Goal: Browse casually

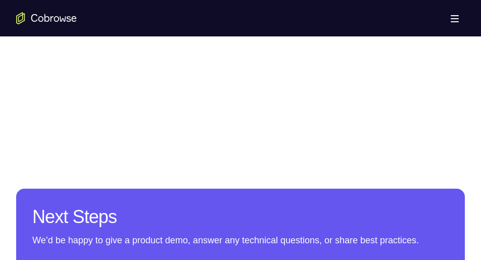
scroll to position [736, 0]
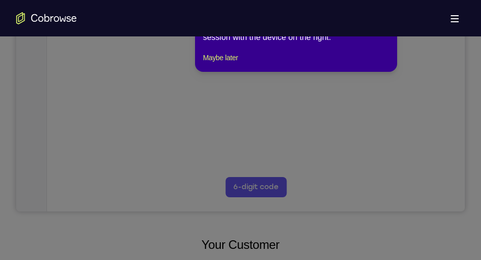
scroll to position [266, 0]
click at [227, 64] on button "Maybe later" at bounding box center [220, 58] width 35 height 12
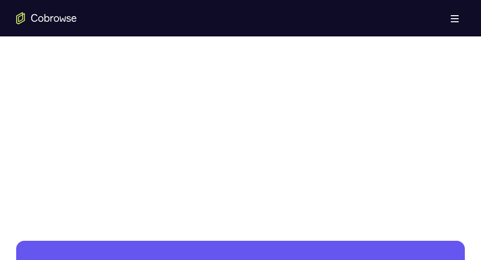
scroll to position [675, 0]
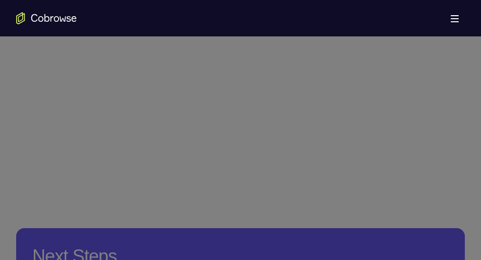
scroll to position [696, 0]
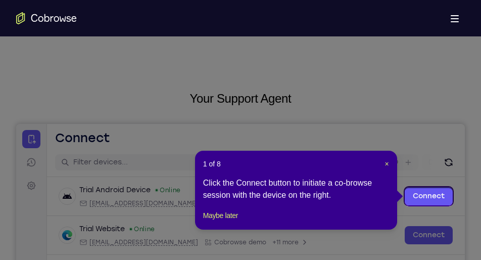
scroll to position [12, 0]
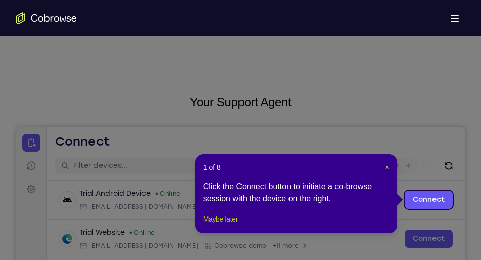
click at [228, 225] on button "Maybe later" at bounding box center [220, 219] width 35 height 12
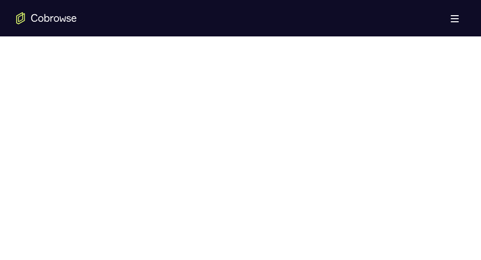
scroll to position [545, 0]
